Goal: Information Seeking & Learning: Learn about a topic

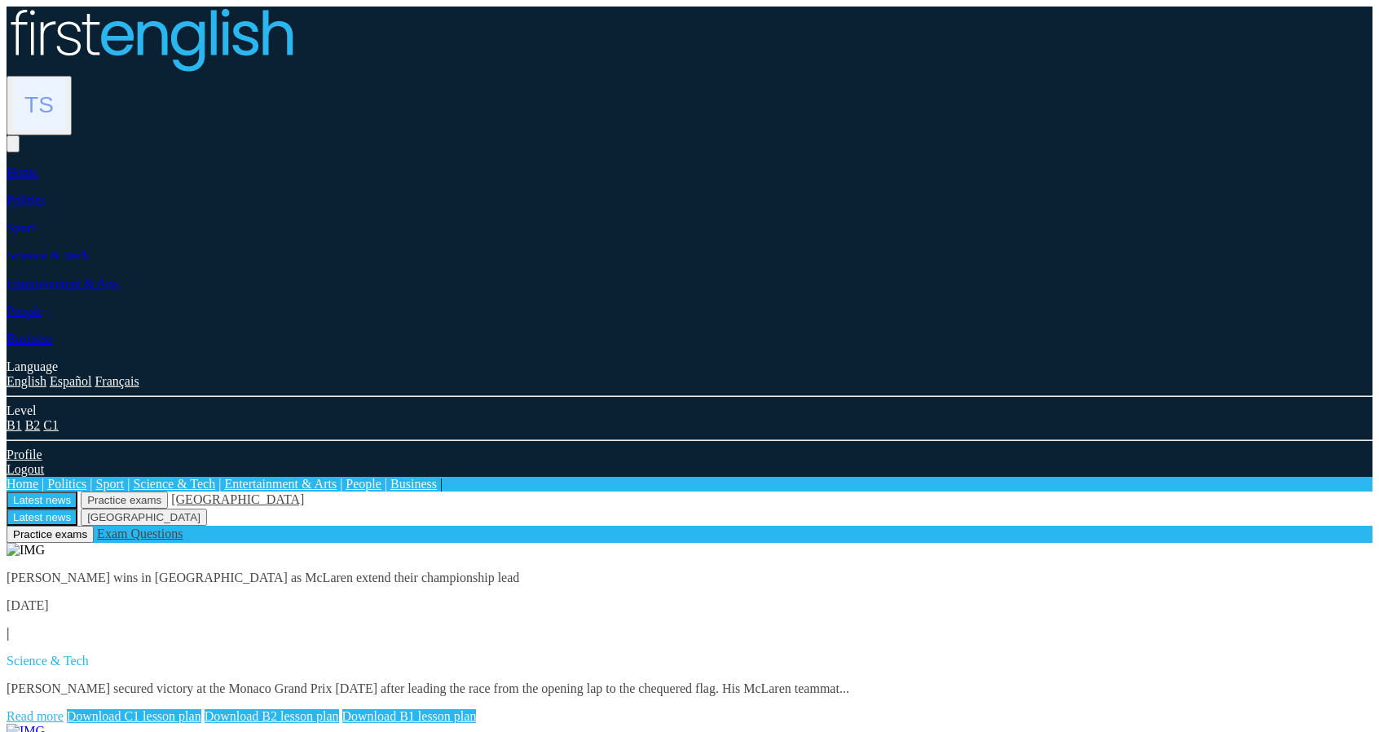
click at [983, 570] on p "[PERSON_NAME] wins in [GEOGRAPHIC_DATA] as McLaren extend their championship le…" at bounding box center [690, 577] width 1366 height 15
click at [918, 681] on p "[PERSON_NAME] secured victory at the Monaco Grand Prix [DATE] after leading the…" at bounding box center [690, 688] width 1366 height 15
click at [64, 709] on link "Read more" at bounding box center [35, 716] width 57 height 14
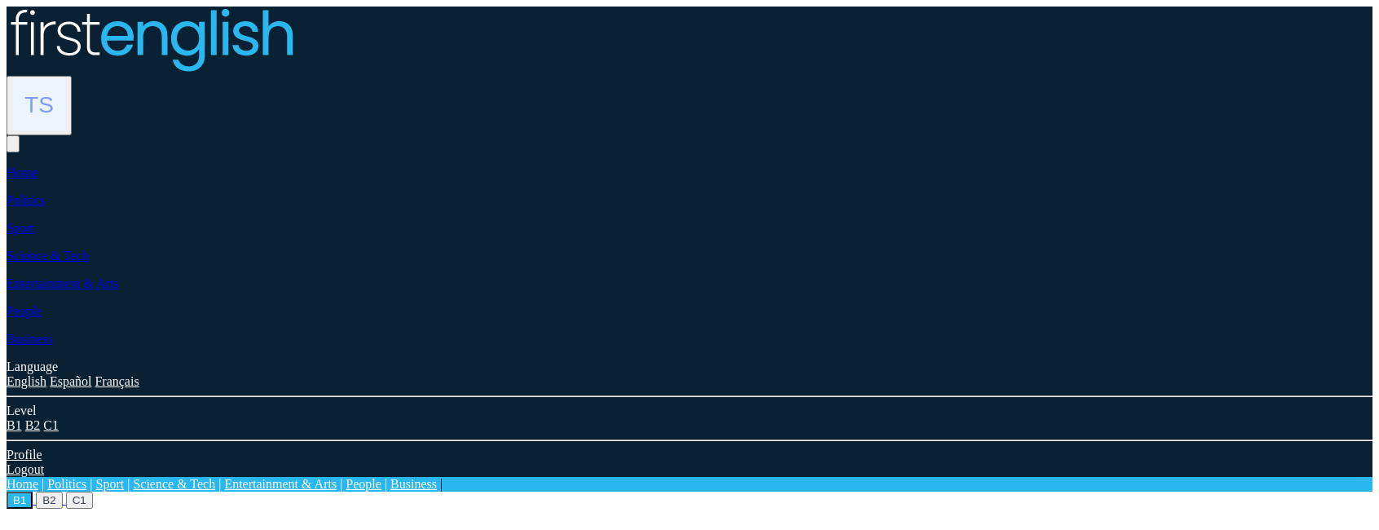
click at [62, 491] on button "B2" at bounding box center [49, 499] width 26 height 17
click at [93, 491] on button "C1" at bounding box center [79, 499] width 27 height 17
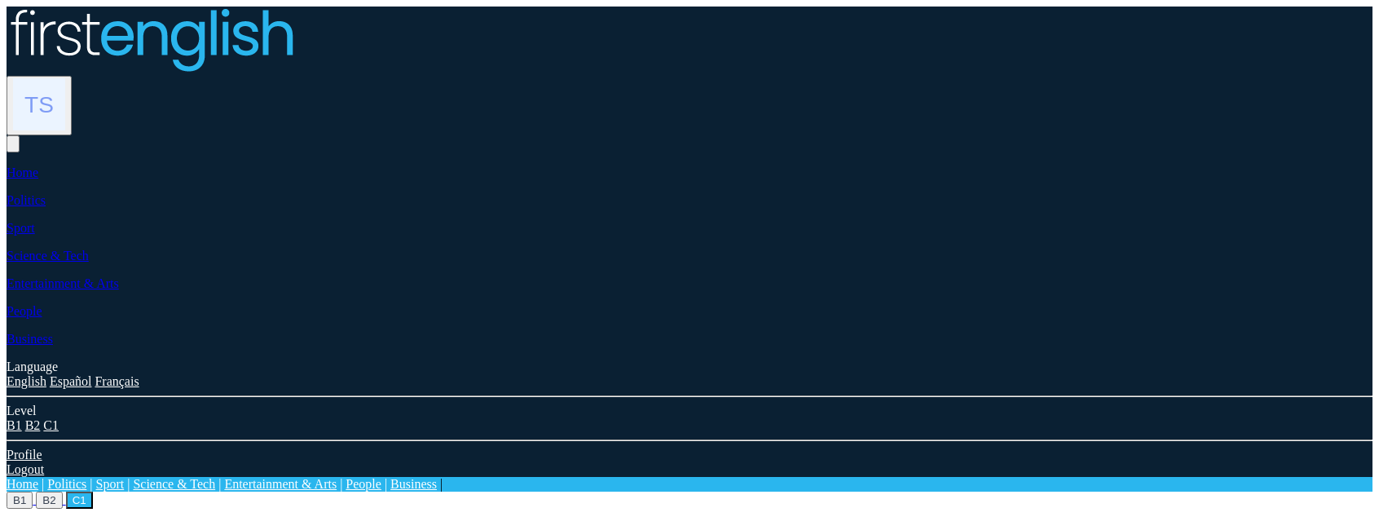
click at [254, 11] on div at bounding box center [690, 41] width 1366 height 69
click at [252, 17] on img at bounding box center [151, 40] width 288 height 66
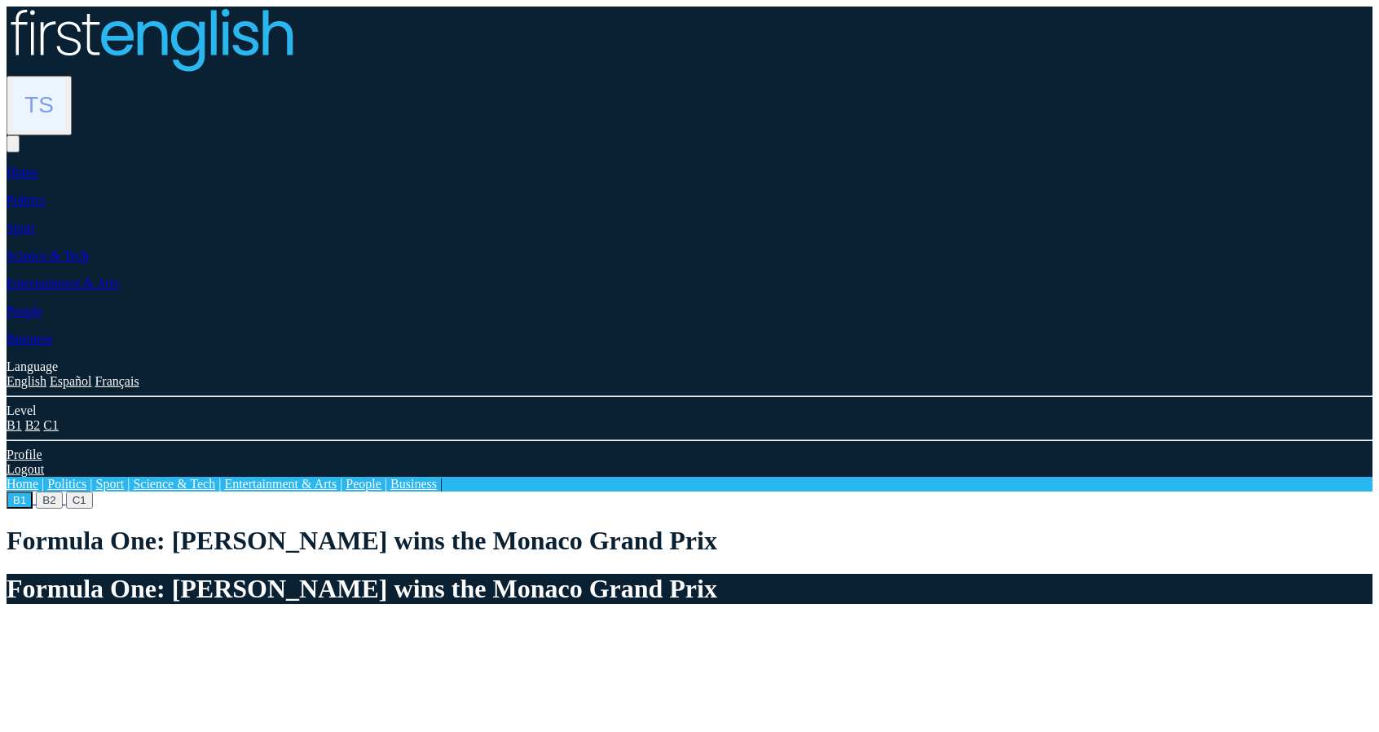
click at [62, 491] on button "B2" at bounding box center [49, 499] width 26 height 17
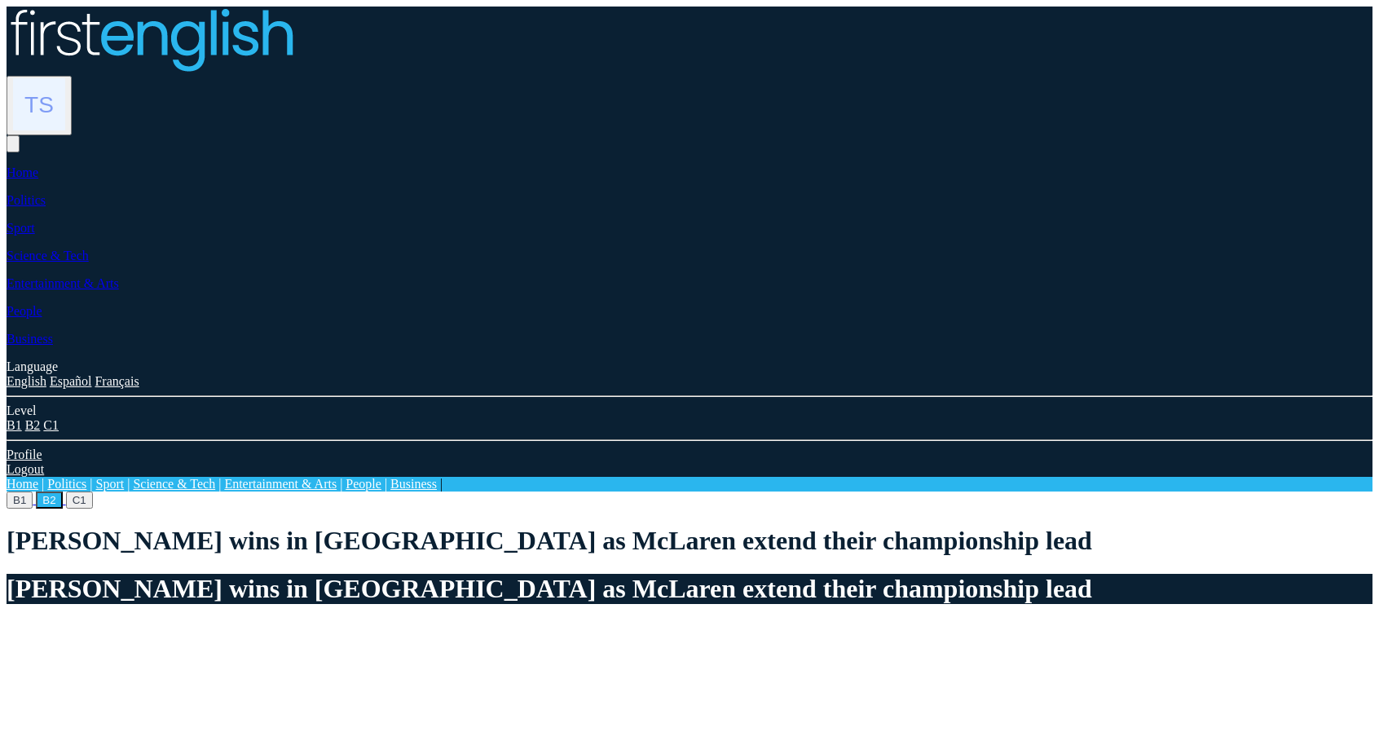
click at [210, 33] on img at bounding box center [151, 40] width 288 height 66
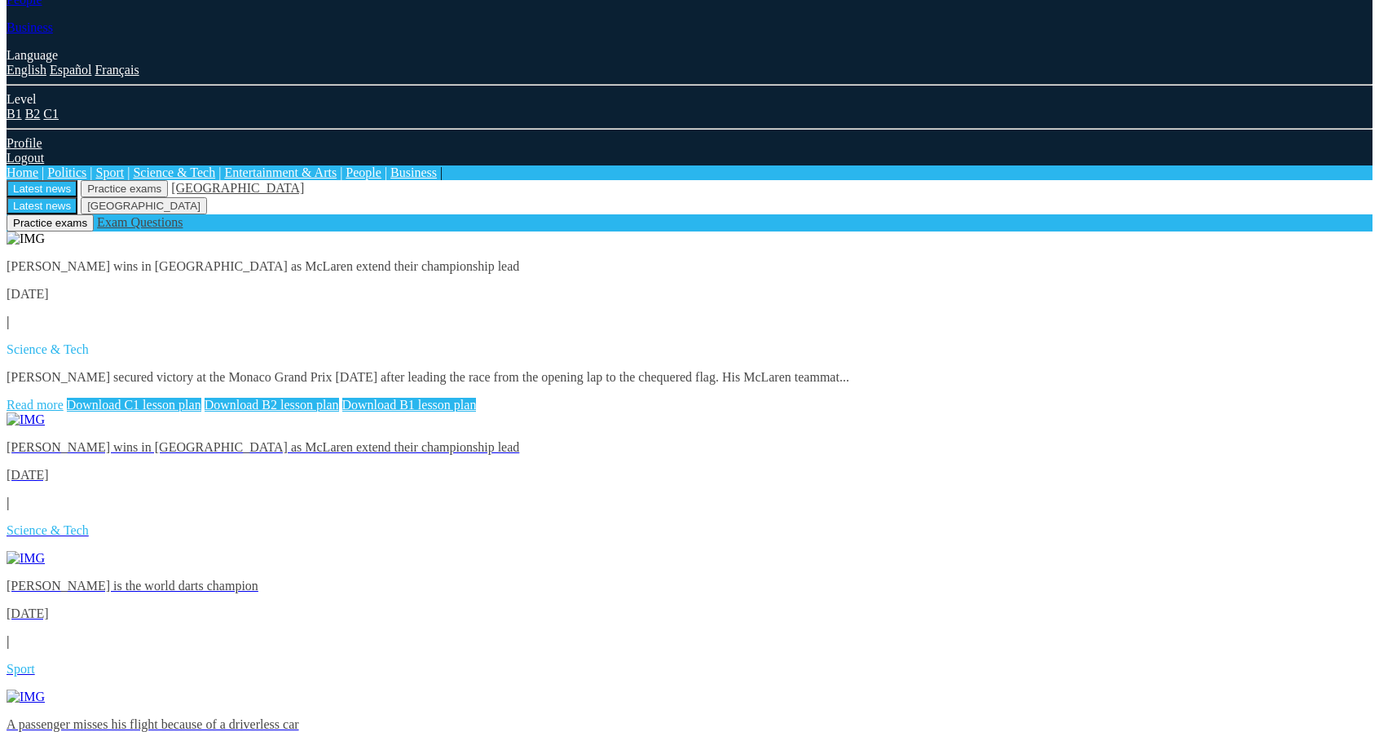
scroll to position [326, 0]
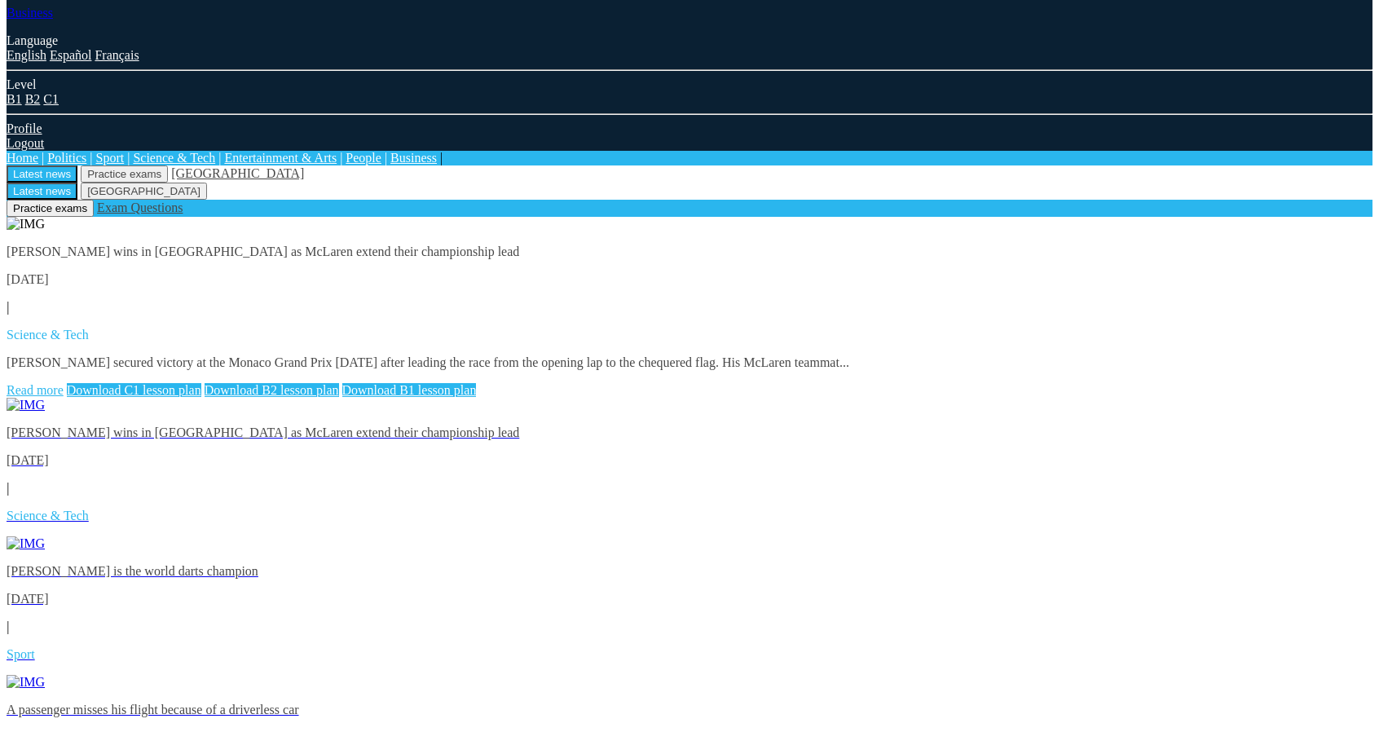
click at [636, 702] on p "A passenger misses his flight because of a driverless car" at bounding box center [690, 709] width 1366 height 15
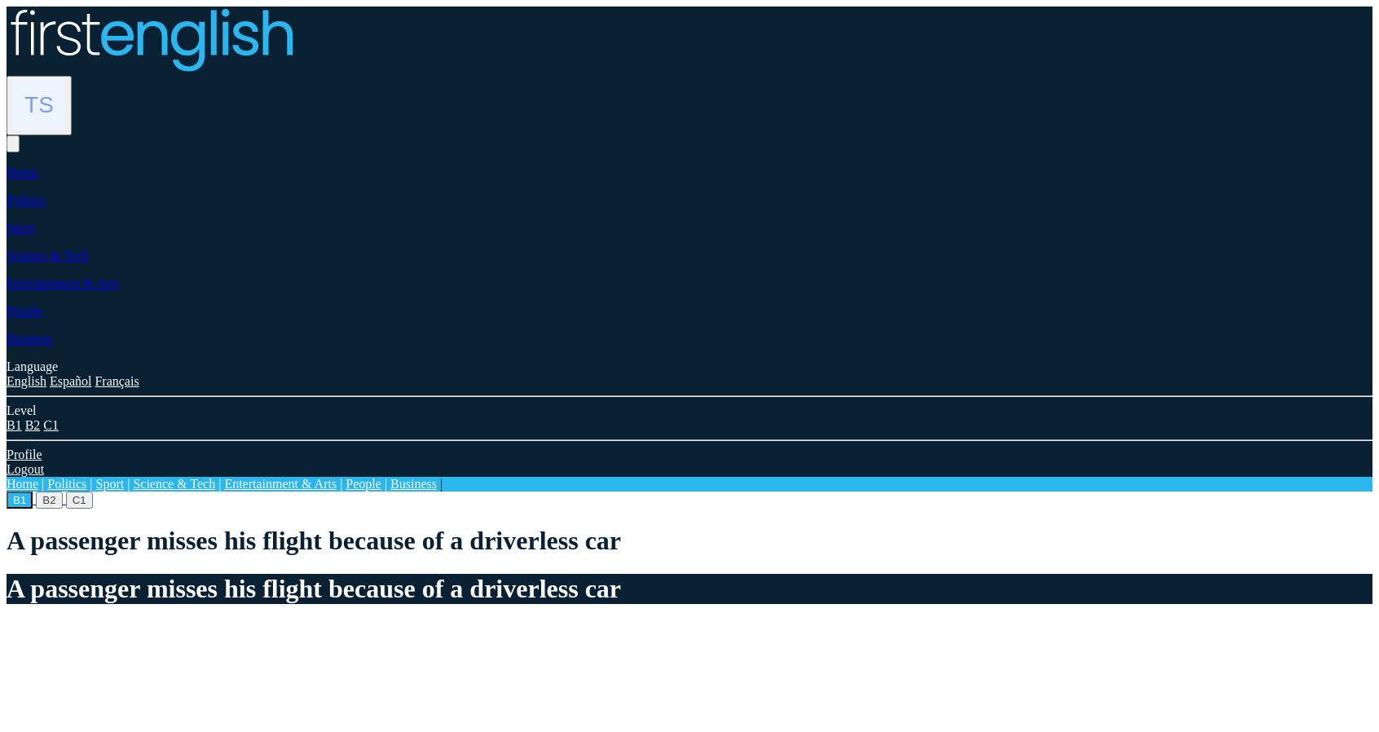
scroll to position [244, 0]
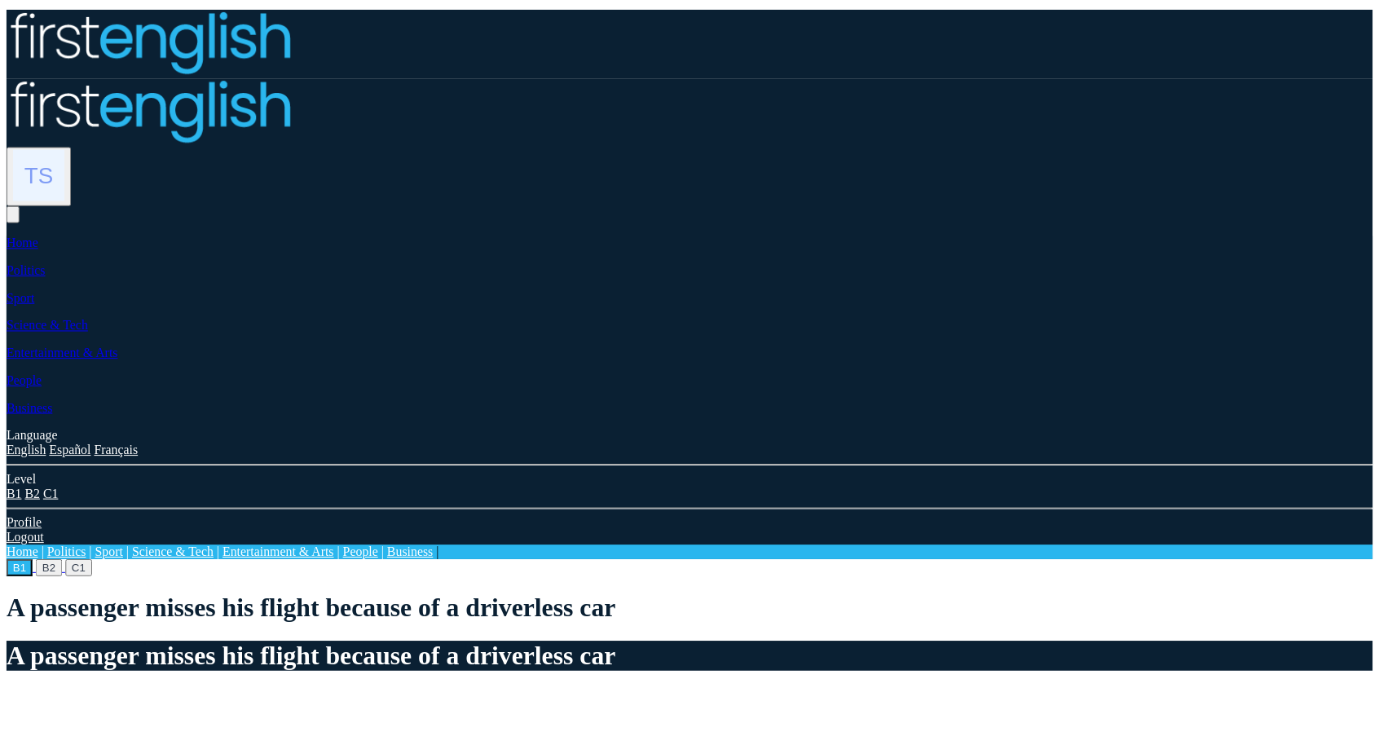
scroll to position [258, 0]
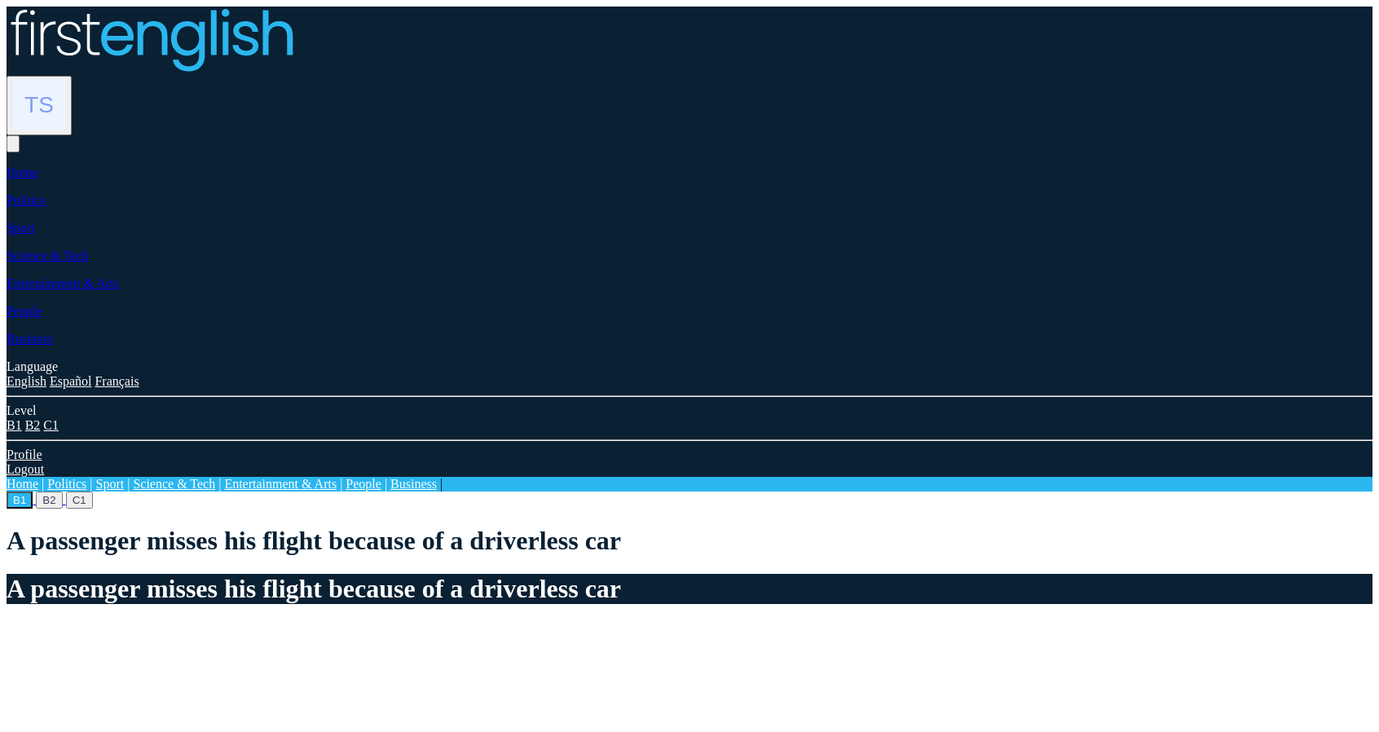
click at [278, 31] on img at bounding box center [151, 40] width 288 height 66
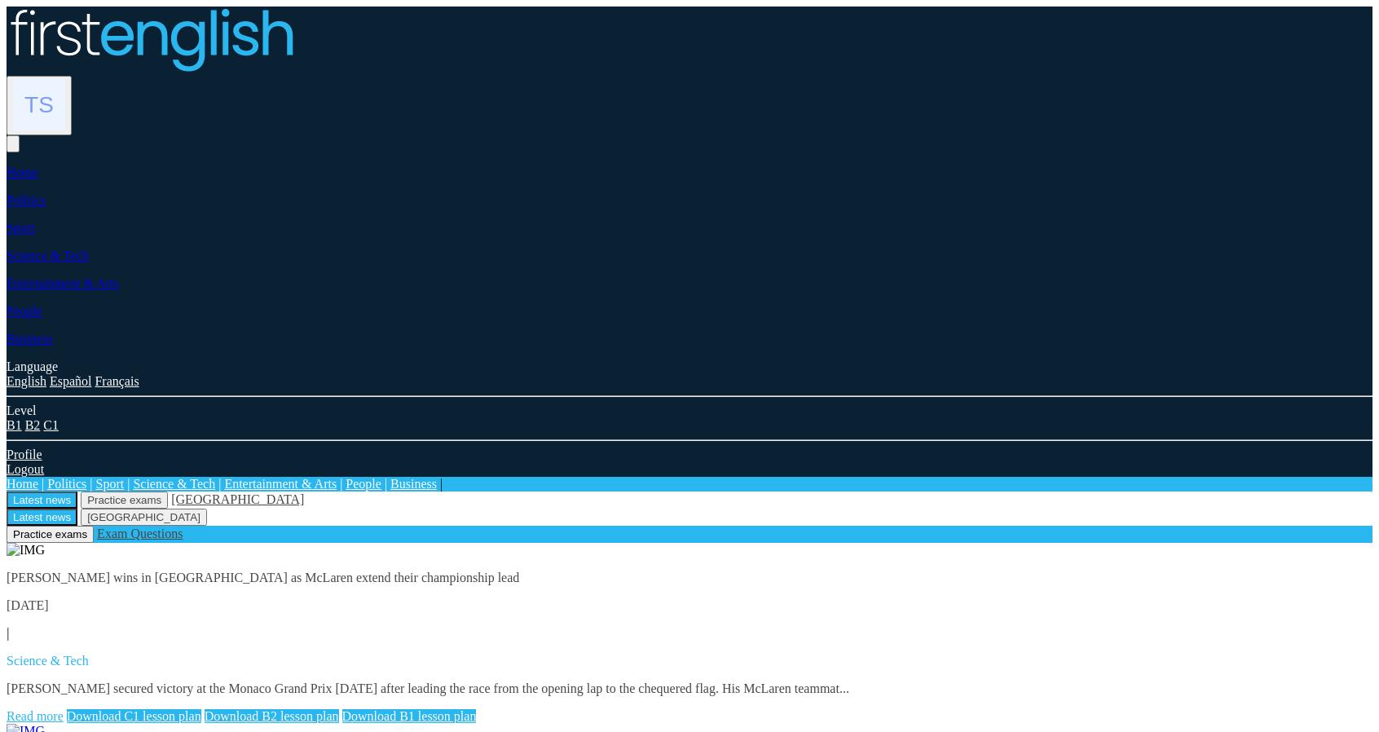
click at [64, 709] on link "Read more" at bounding box center [35, 716] width 57 height 14
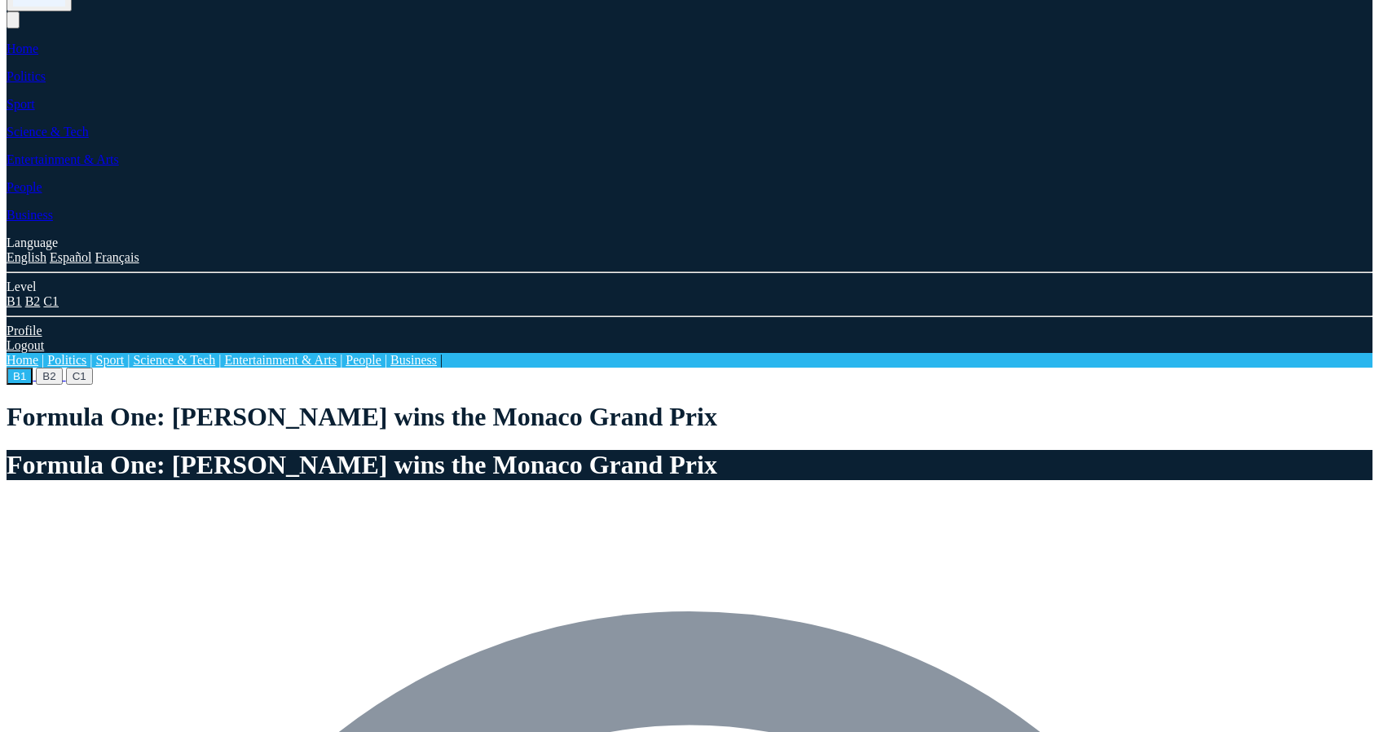
scroll to position [81, 0]
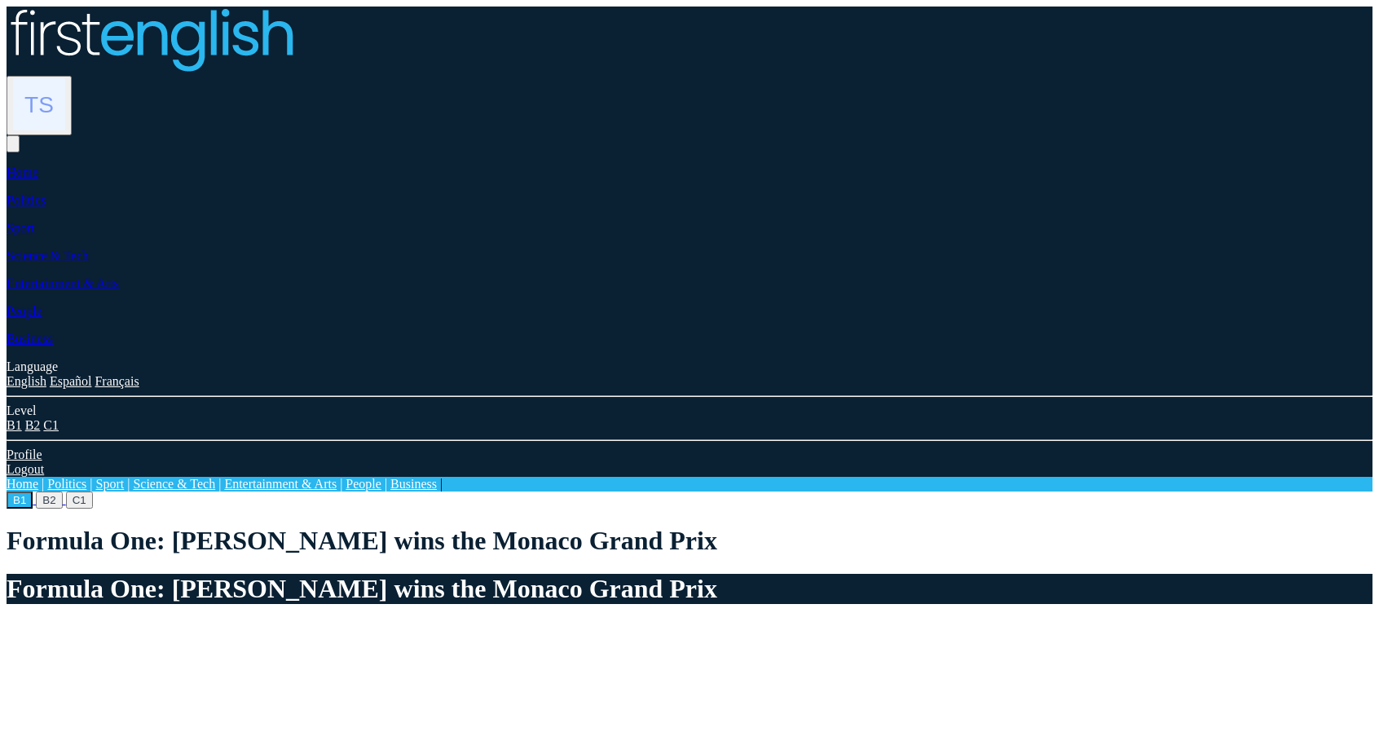
click at [62, 491] on button "B2" at bounding box center [49, 499] width 26 height 17
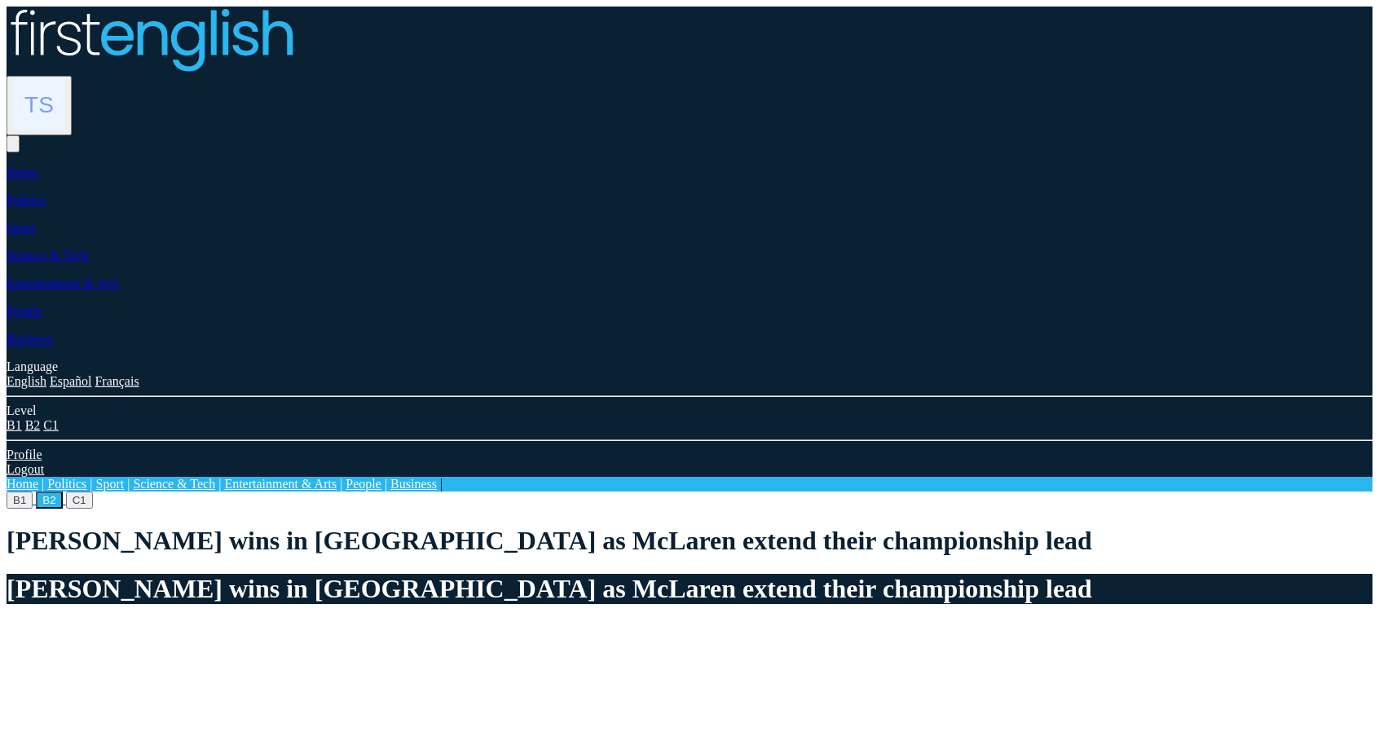
click at [289, 33] on img at bounding box center [151, 40] width 288 height 66
